Goal: Check status: Check status

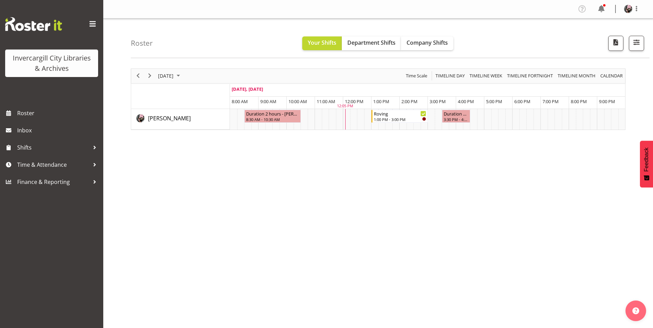
scroll to position [10, 0]
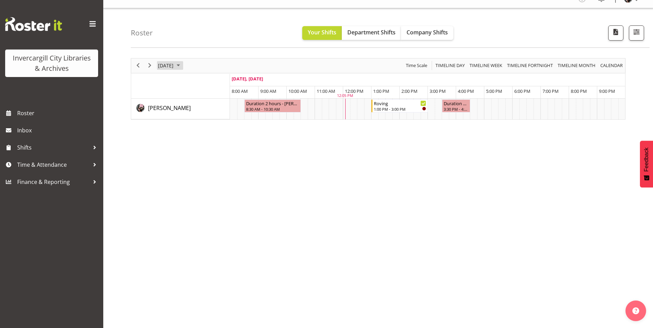
click at [172, 69] on span "[DATE]" at bounding box center [165, 65] width 17 height 9
drag, startPoint x: 183, startPoint y: 120, endPoint x: 193, endPoint y: 118, distance: 9.9
click at [183, 120] on span "7" at bounding box center [187, 118] width 10 height 10
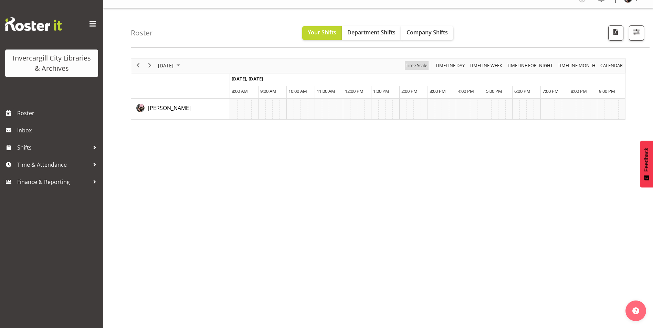
click at [417, 64] on span "Time Scale" at bounding box center [416, 65] width 23 height 9
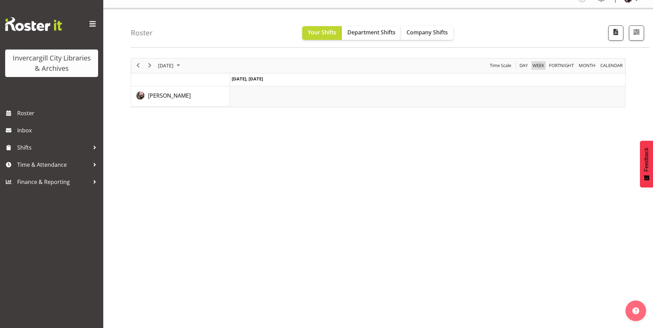
click at [534, 66] on span "Week" at bounding box center [537, 65] width 13 height 9
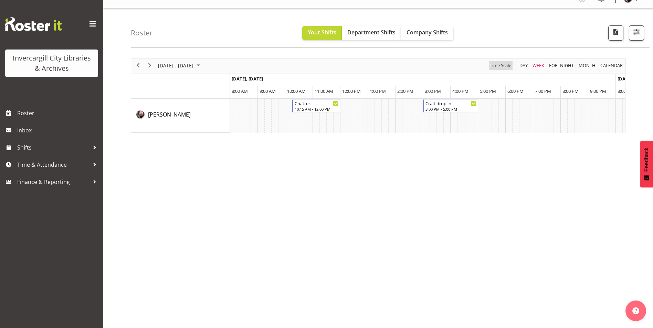
click at [505, 68] on span "Time Scale" at bounding box center [500, 65] width 23 height 9
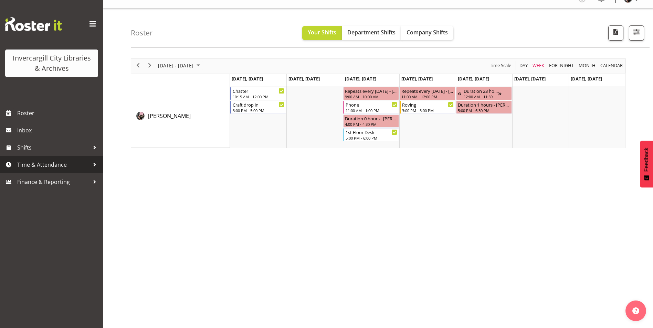
click at [70, 164] on span "Time & Attendance" at bounding box center [53, 165] width 72 height 10
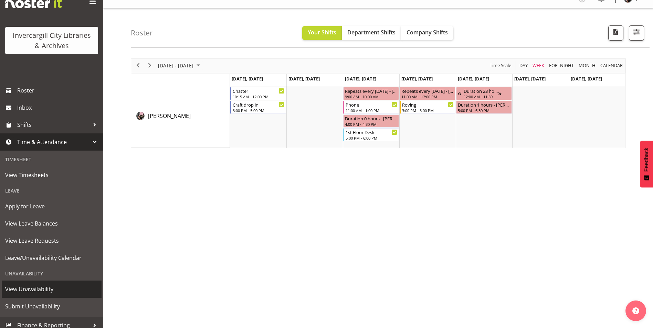
scroll to position [29, 0]
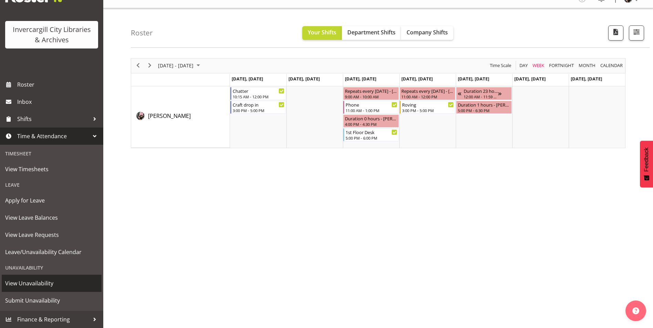
click at [48, 283] on span "View Unavailability" at bounding box center [51, 283] width 93 height 10
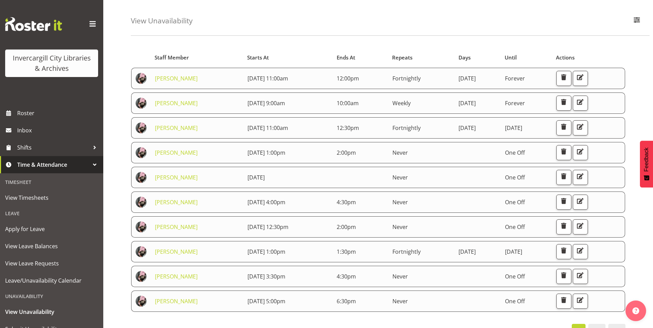
scroll to position [34, 0]
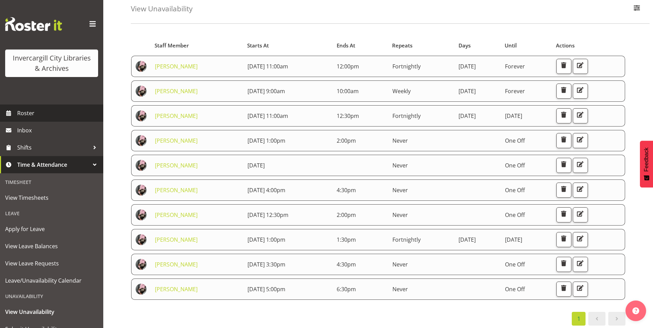
click at [25, 114] on span "Roster" at bounding box center [58, 113] width 83 height 10
